Goal: Use online tool/utility: Utilize a website feature to perform a specific function

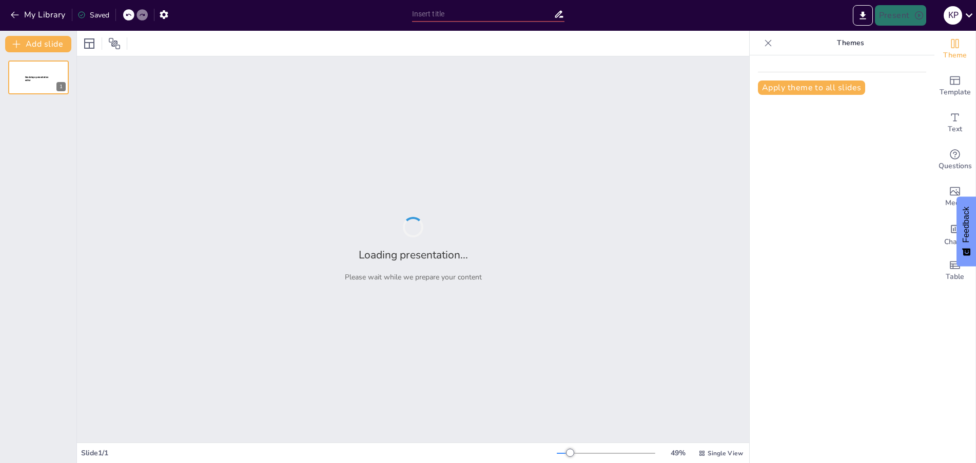
type input "Lessen en Toekomstplannen: Samen Groeien met Studenten"
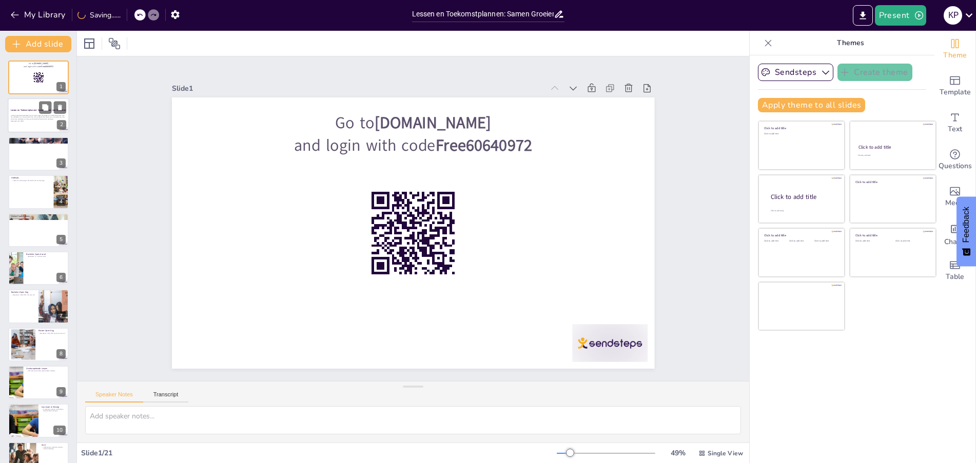
click at [35, 111] on strong "Lessen en Toekomstplannen: Samen Groeien met Studenten" at bounding box center [38, 110] width 55 height 3
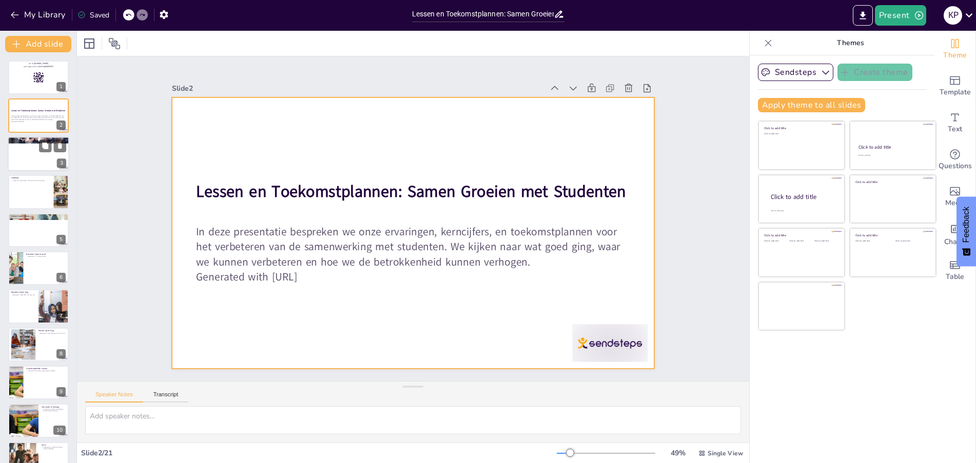
checkbox input "true"
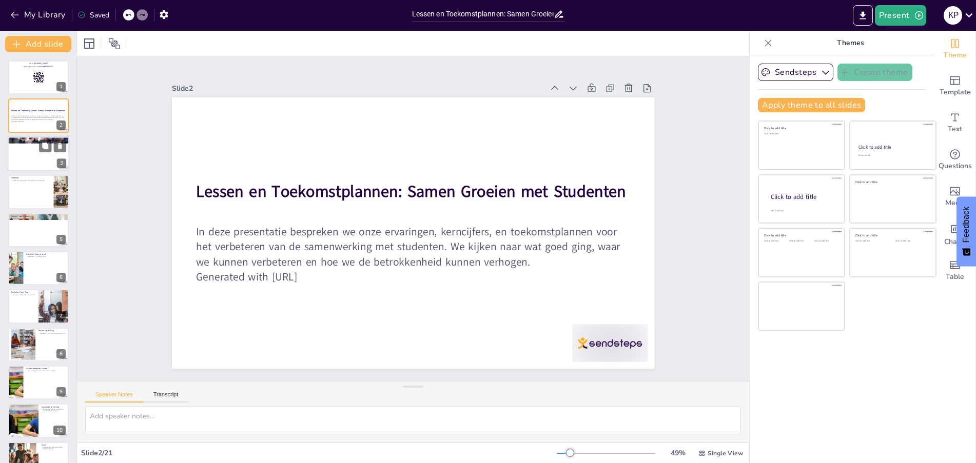
click at [32, 159] on div at bounding box center [39, 154] width 62 height 35
type textarea "De kerncijfers zijn essentieel om te begrijpen hoe divers onze studentenpopulat…"
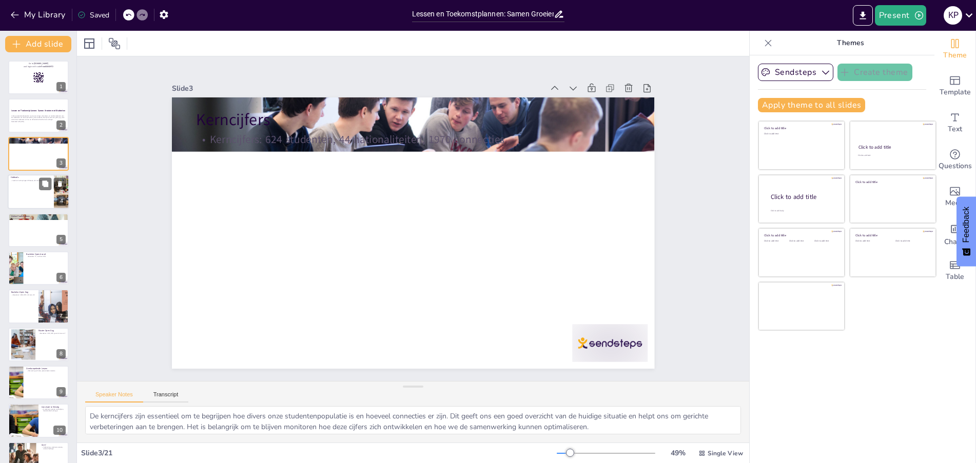
checkbox input "true"
click at [36, 194] on div at bounding box center [39, 192] width 62 height 35
type textarea "Het aantal leads en inschrijvingen is een belangrijke indicator van ons succes …"
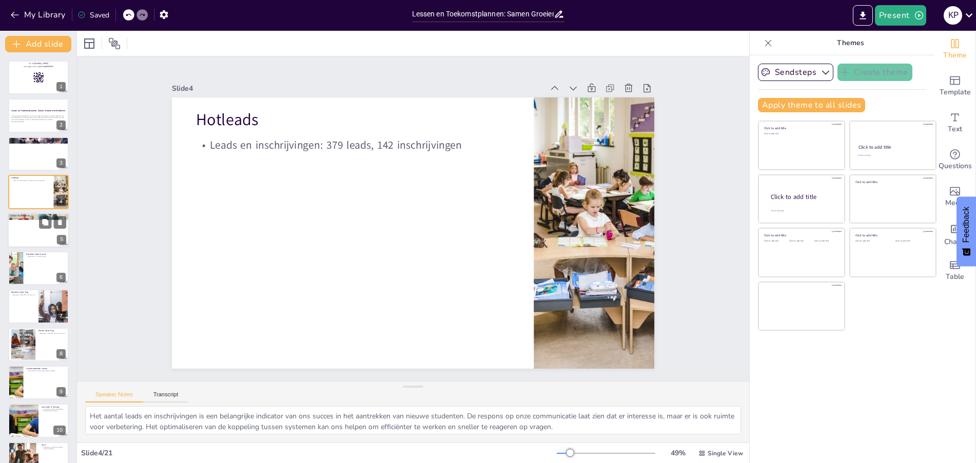
checkbox input "true"
click at [41, 243] on div at bounding box center [39, 230] width 62 height 35
type textarea "Het aantal inschrijvingen voor online proefstuderen laat zien dat er interesse …"
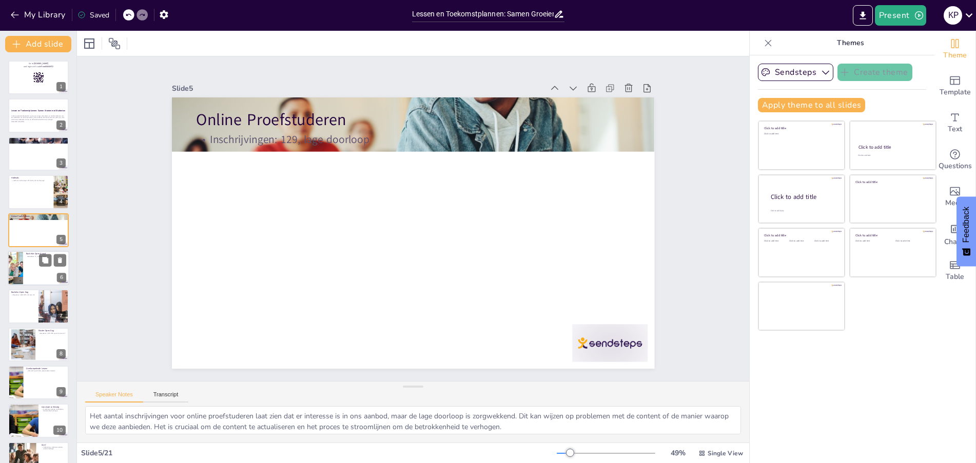
checkbox input "true"
click at [40, 269] on div at bounding box center [39, 268] width 62 height 35
type textarea "De Bachelor Open Avond biedt een unieke kans om in contact te komen met potenti…"
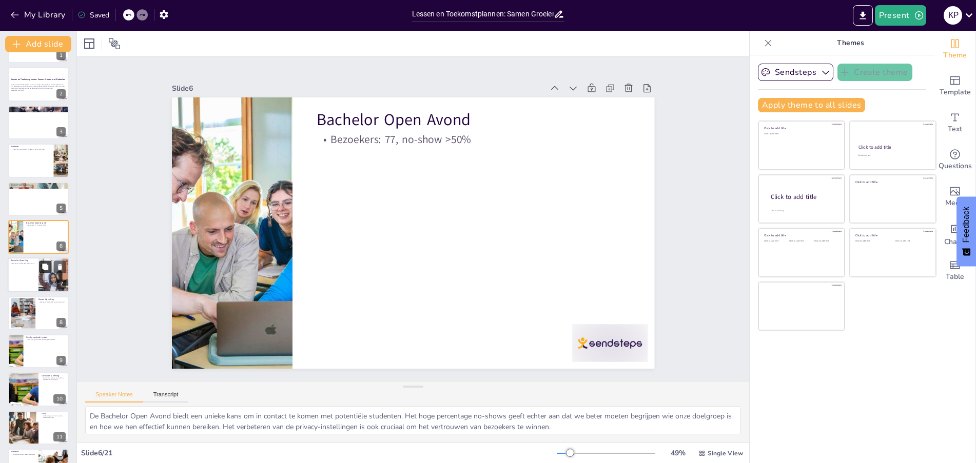
scroll to position [52, 0]
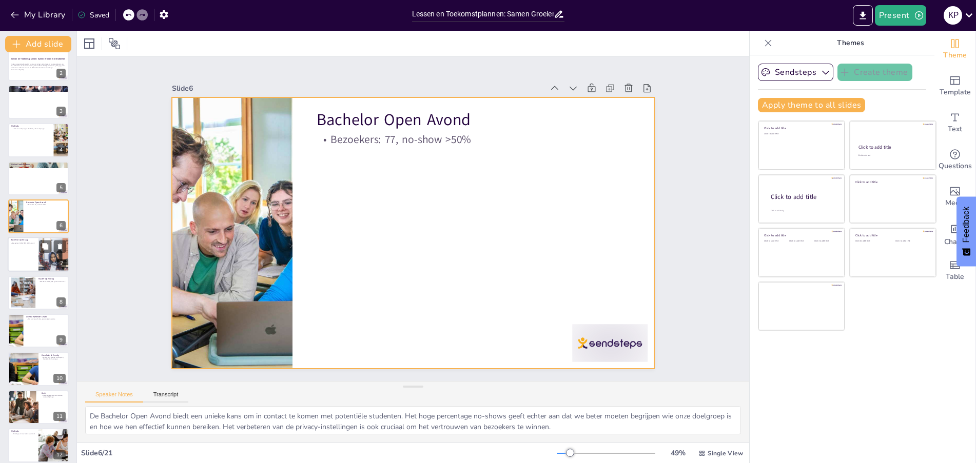
checkbox input "true"
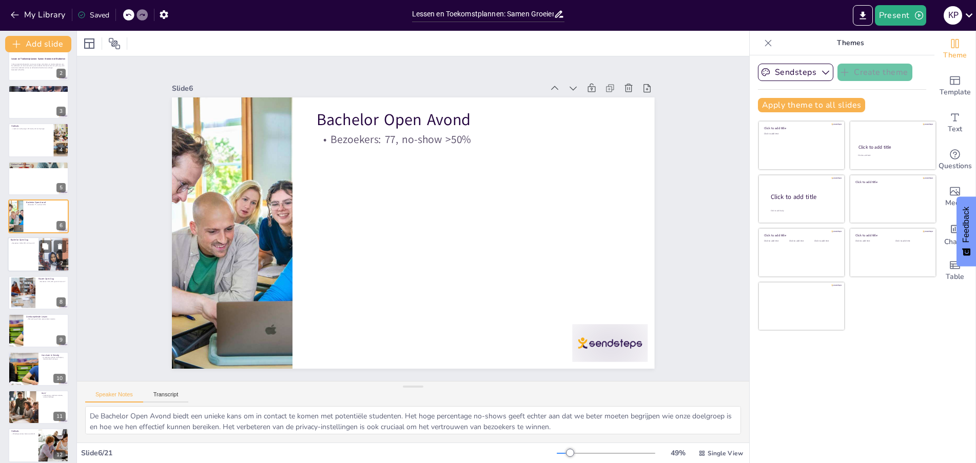
click at [29, 249] on div at bounding box center [39, 255] width 62 height 35
type textarea "De Bachelor Open Dag is een belangrijke gebeurtenis voor het aantrekken van stu…"
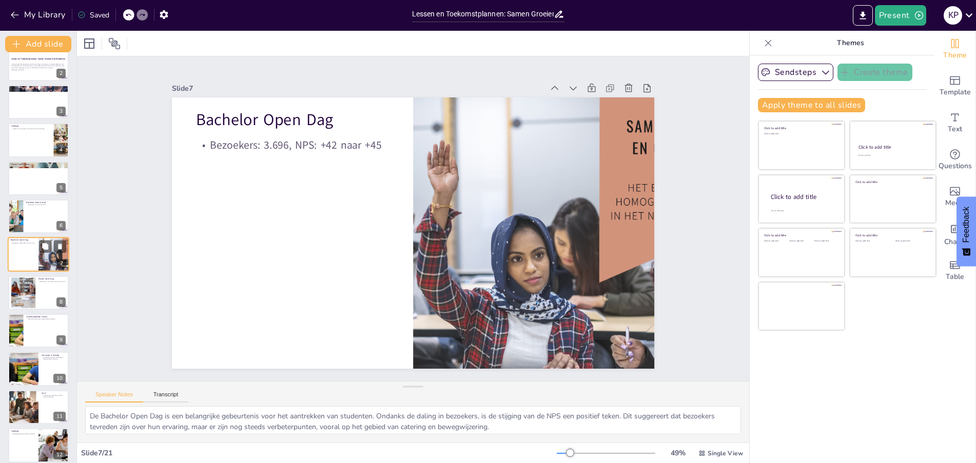
scroll to position [49, 0]
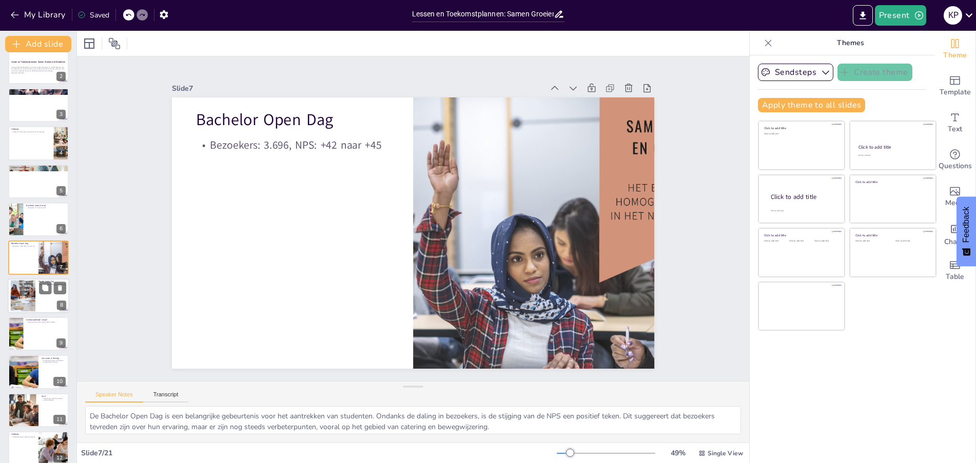
checkbox input "true"
click at [23, 294] on div at bounding box center [22, 295] width 47 height 31
type textarea "De Master Open Dag biedt een kans voor potentiële studenten om de campus te ver…"
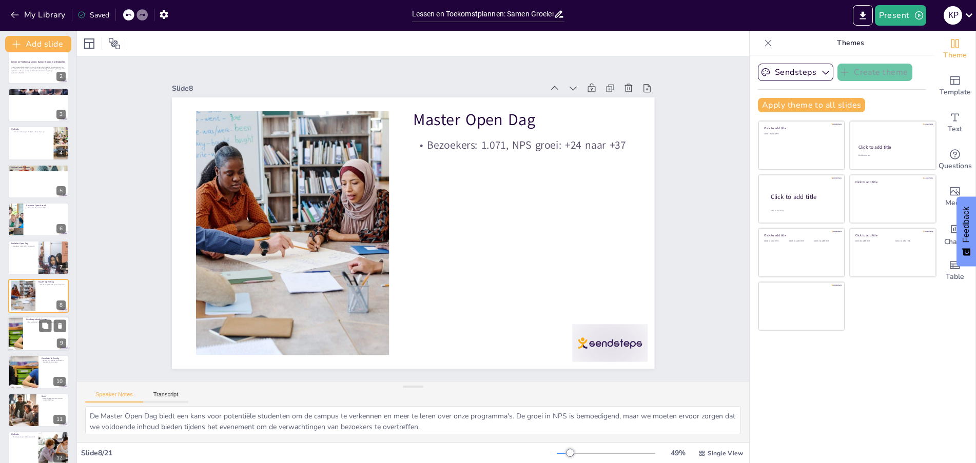
scroll to position [87, 0]
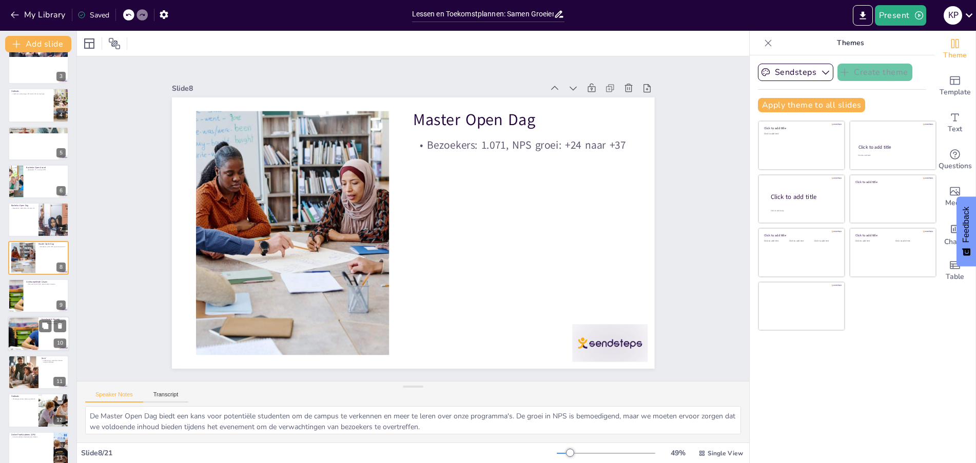
checkbox input "true"
click at [24, 333] on div at bounding box center [23, 334] width 66 height 35
type textarea "De conclusie van onze presentatie benadrukt de noodzaak om onze communicatie te…"
checkbox input "true"
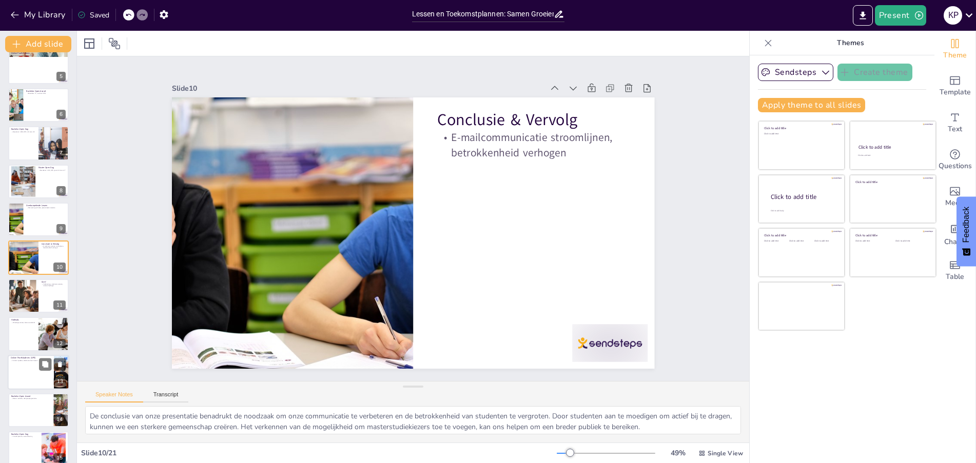
checkbox input "true"
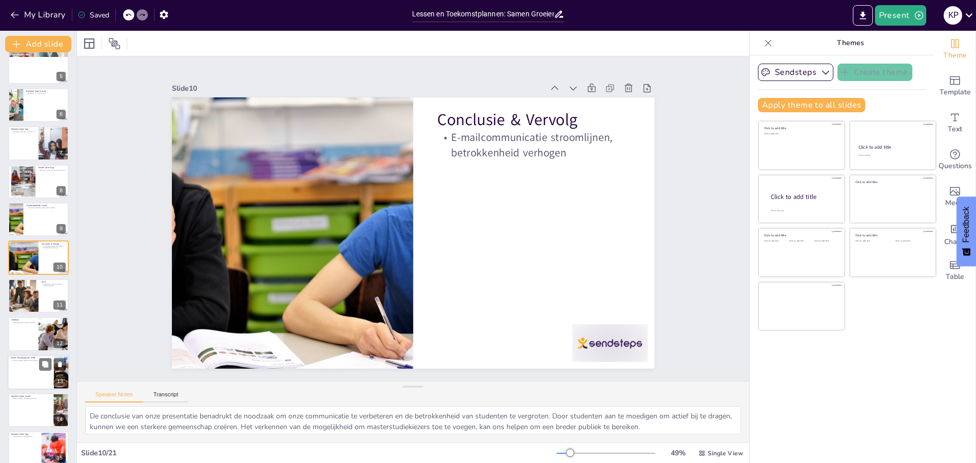
checkbox input "true"
click at [24, 376] on div at bounding box center [38, 373] width 61 height 34
type textarea "Het updaten van de content voor online proefstuderen is cruciaal om de relevant…"
checkbox input "true"
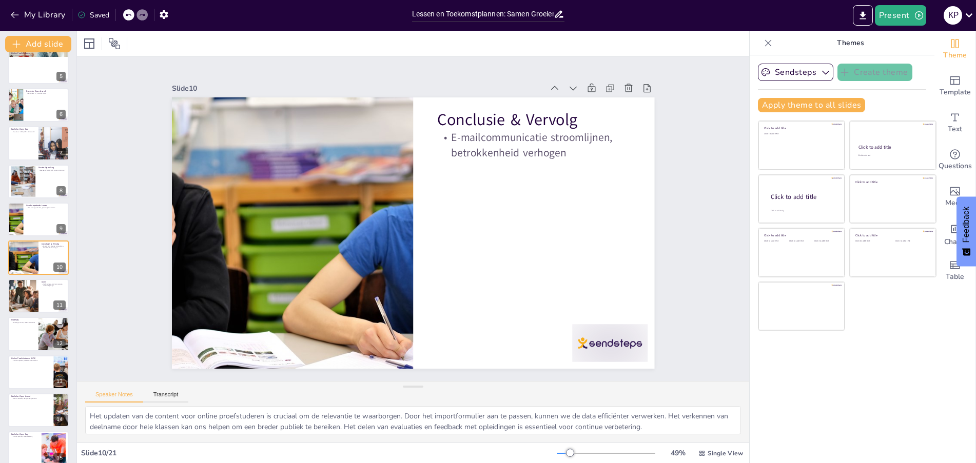
scroll to position [278, 0]
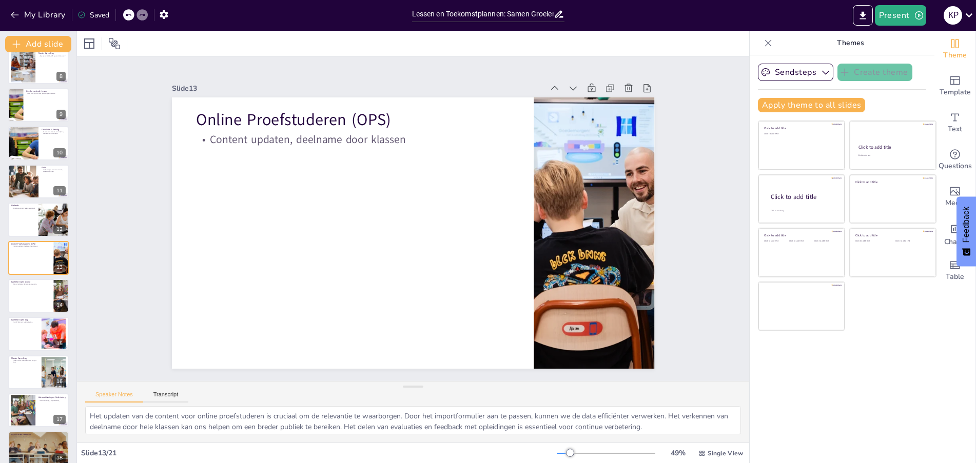
checkbox input "true"
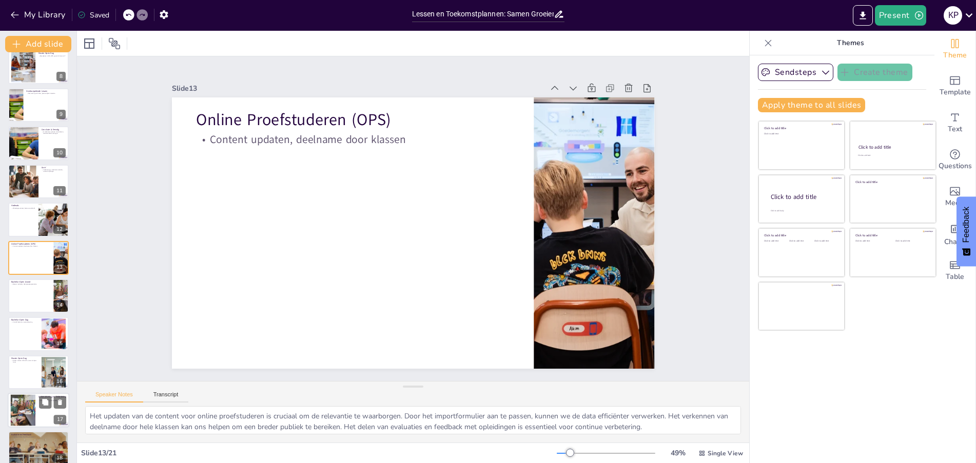
checkbox input "true"
click at [24, 399] on div at bounding box center [22, 410] width 47 height 31
type textarea "Het automatiseren van processen kan ons helpen om efficiënter te werken en tijd…"
checkbox input "true"
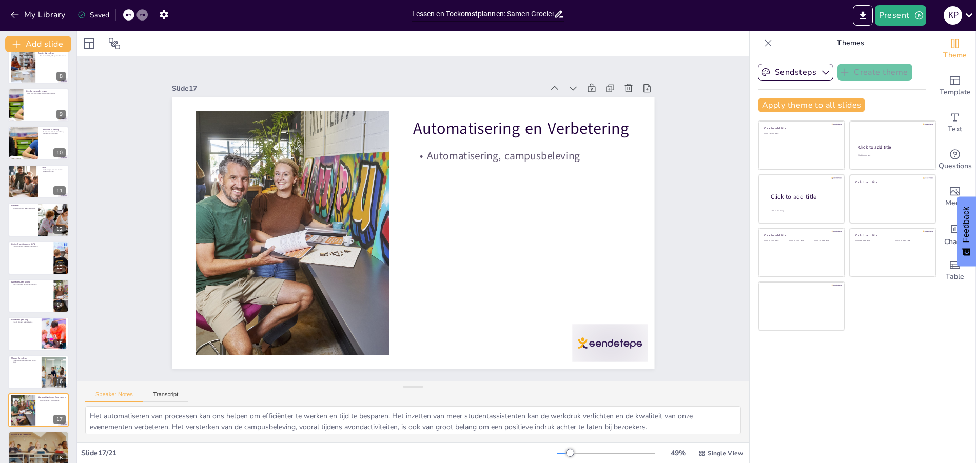
scroll to position [403, 0]
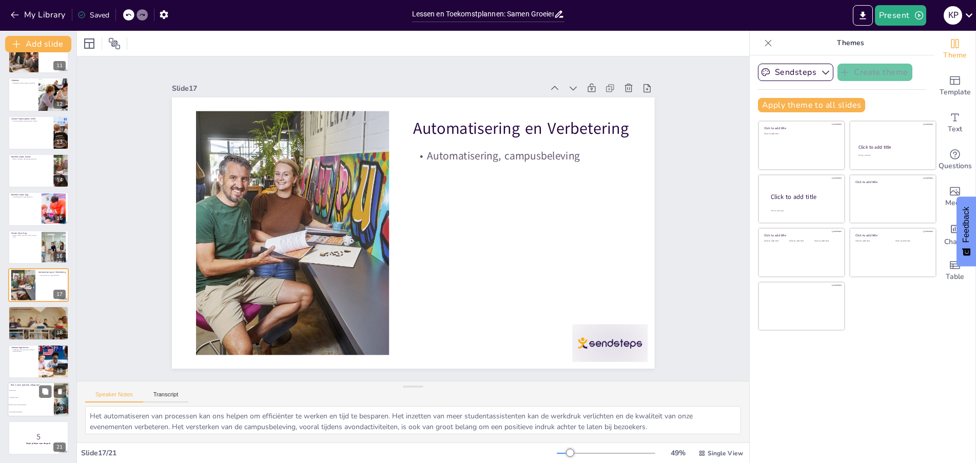
click at [24, 399] on li "Verouderde content" at bounding box center [31, 397] width 46 height 7
type textarea "De juiste keuze is "Hoge no-show en content actualisatie". Dit verwijst naar de…"
checkbox input "true"
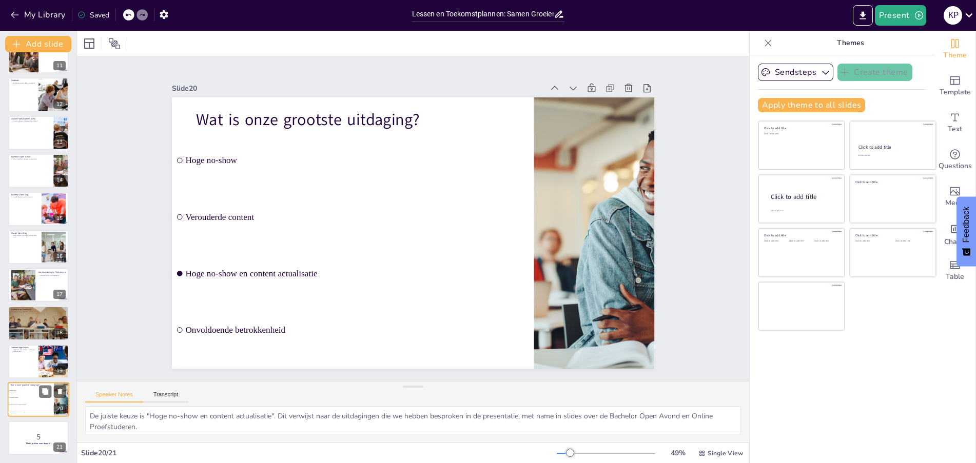
click at [24, 399] on li "Verouderde content" at bounding box center [31, 397] width 46 height 7
checkbox input "true"
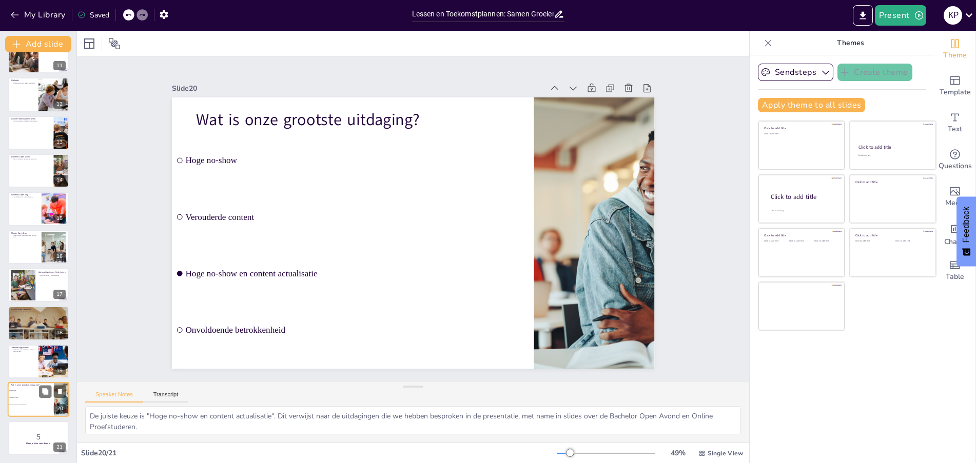
checkbox input "true"
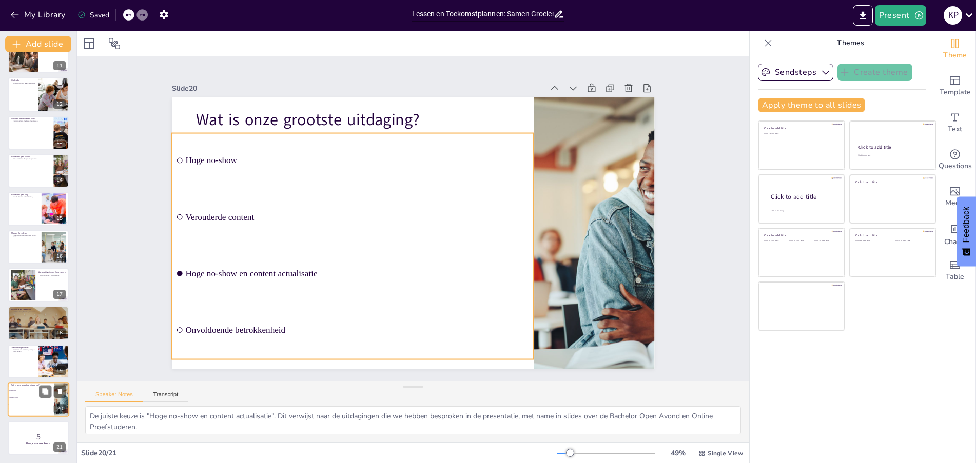
click at [28, 407] on li "Hoge no-show en content actualisatie" at bounding box center [31, 405] width 46 height 7
checkbox input "true"
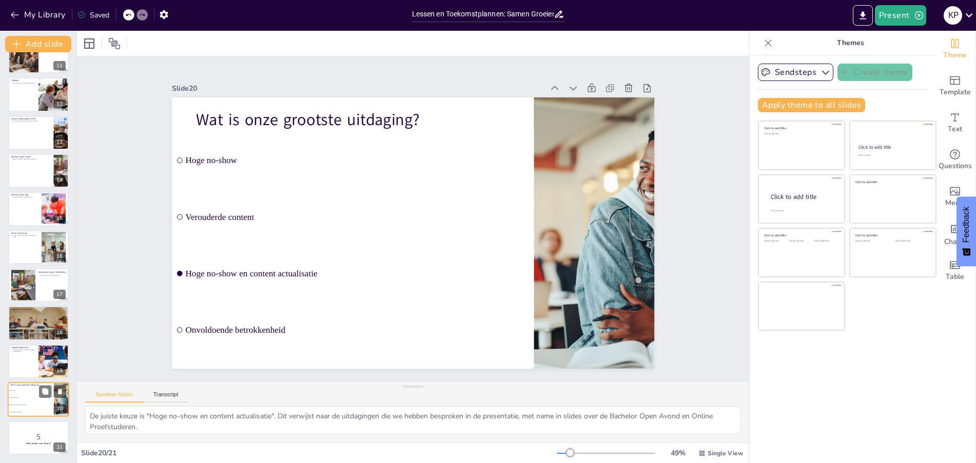
checkbox input "true"
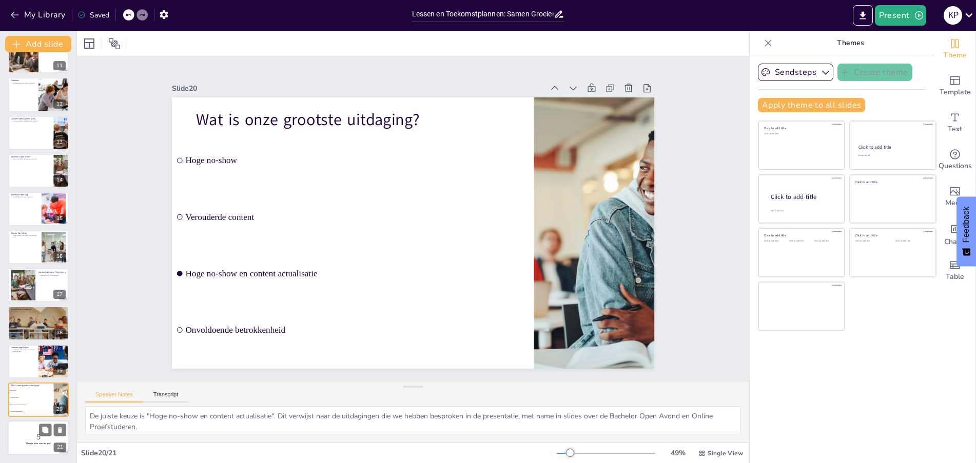
checkbox input "true"
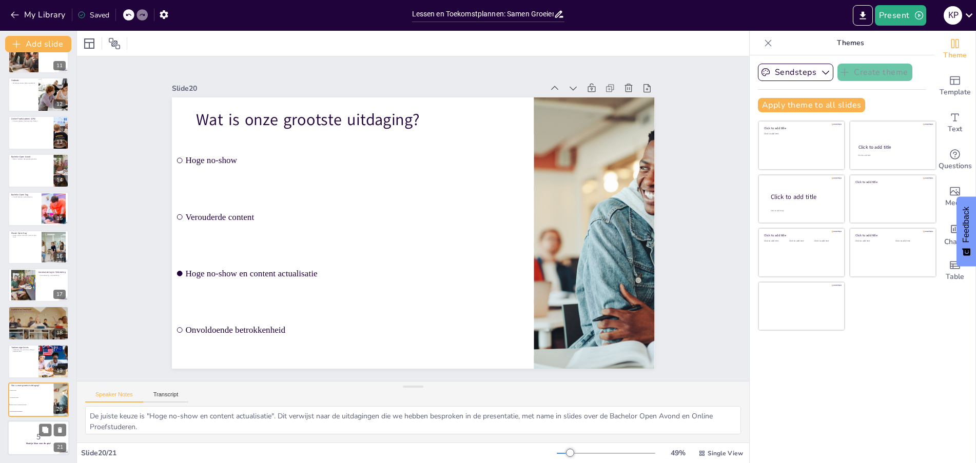
click at [26, 422] on div at bounding box center [39, 438] width 62 height 35
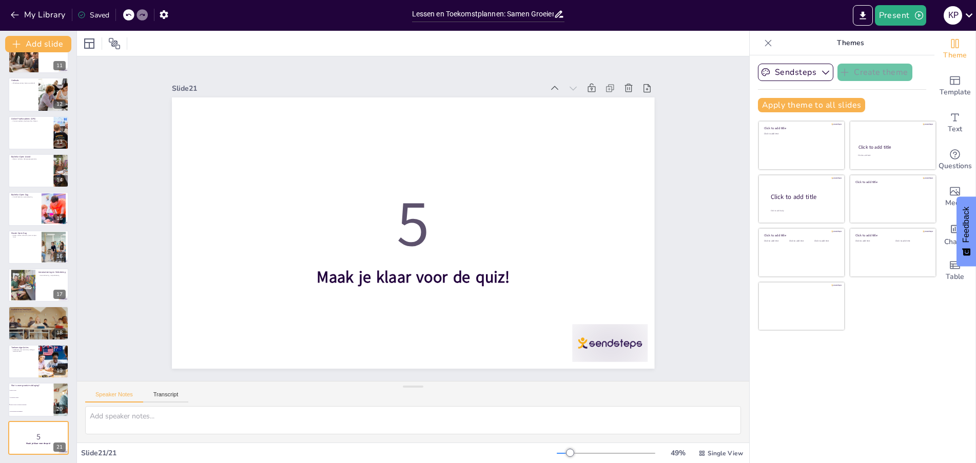
checkbox input "true"
